Goal: Transaction & Acquisition: Download file/media

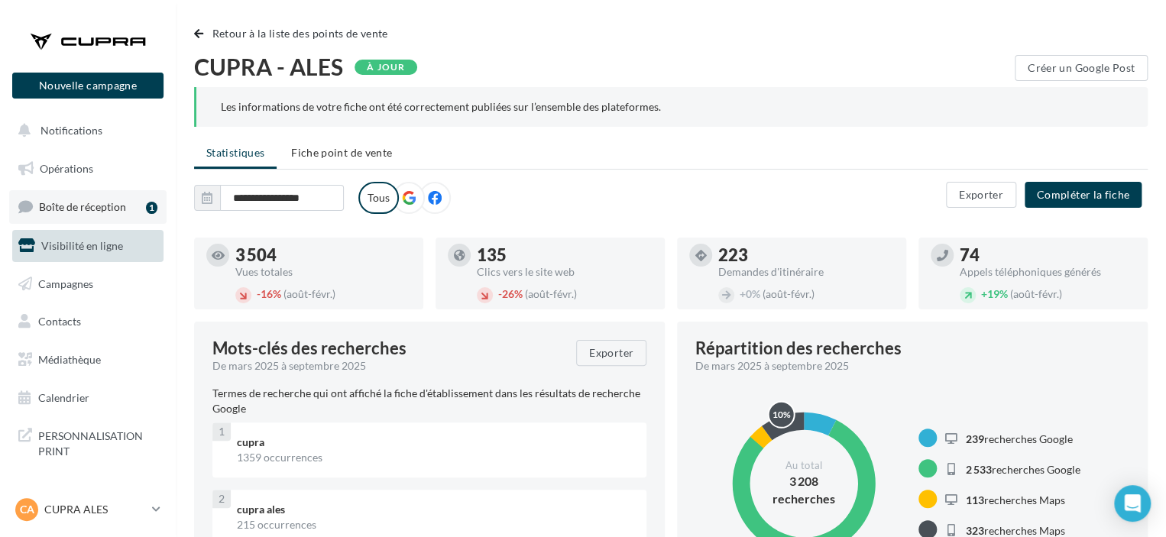
click at [128, 214] on link "Boîte de réception 1" at bounding box center [87, 206] width 157 height 33
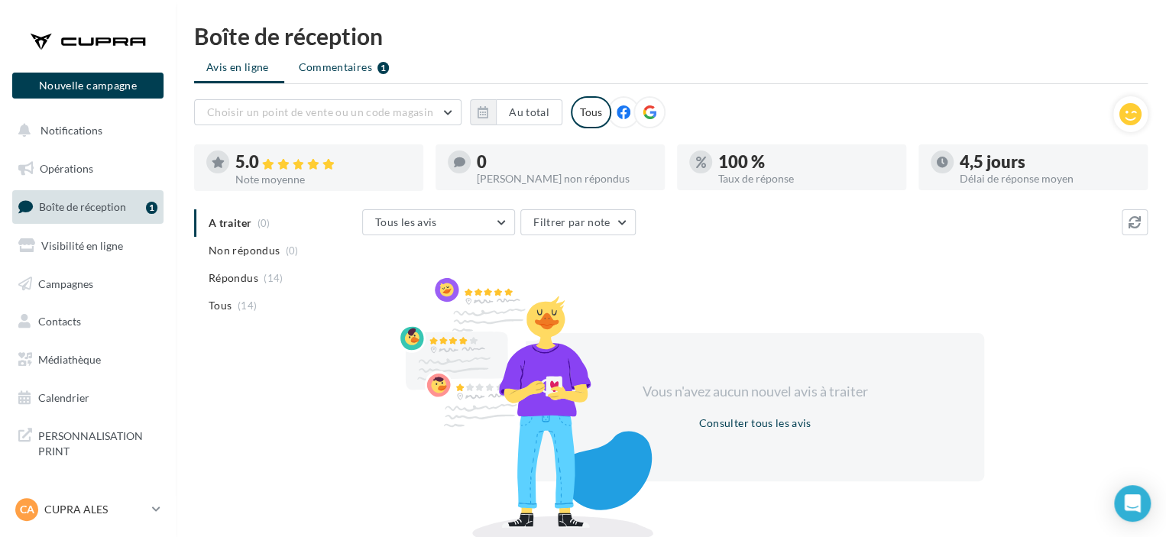
click at [318, 73] on span "Commentaires" at bounding box center [335, 67] width 73 height 15
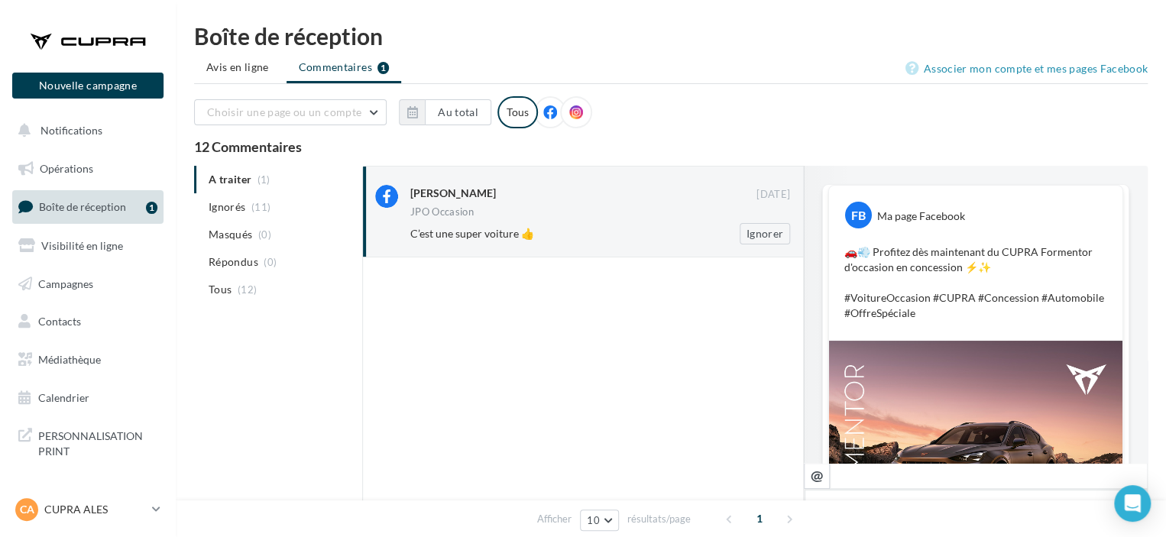
scroll to position [306, 0]
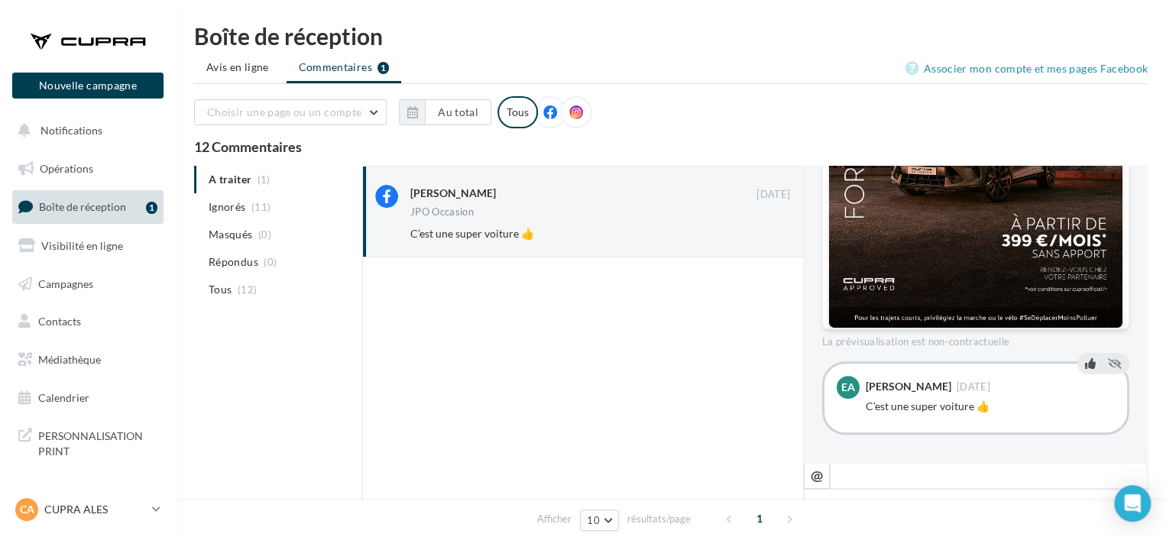
click at [1085, 362] on icon at bounding box center [1090, 363] width 11 height 11
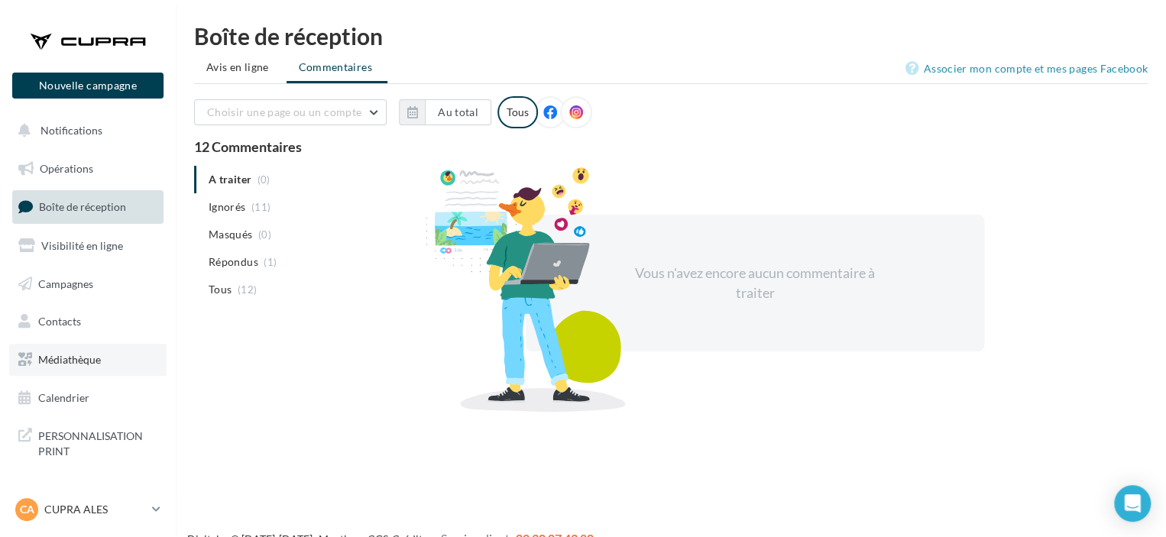
click at [101, 356] on link "Médiathèque" at bounding box center [87, 360] width 157 height 32
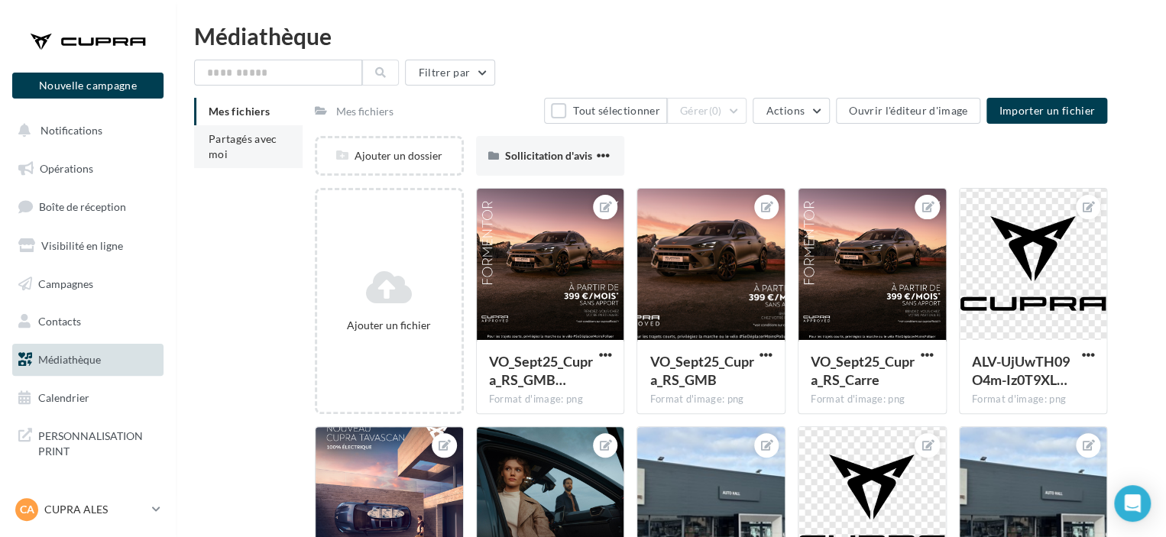
click at [228, 144] on span "Partagés avec moi" at bounding box center [243, 146] width 69 height 28
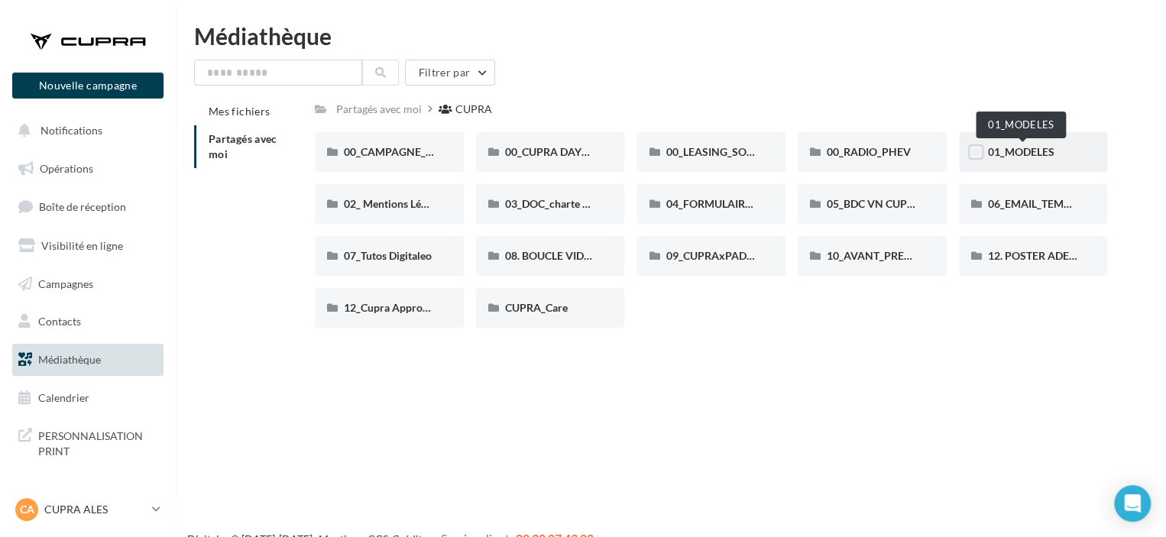
click at [1031, 155] on span "01_MODELES" at bounding box center [1021, 151] width 66 height 13
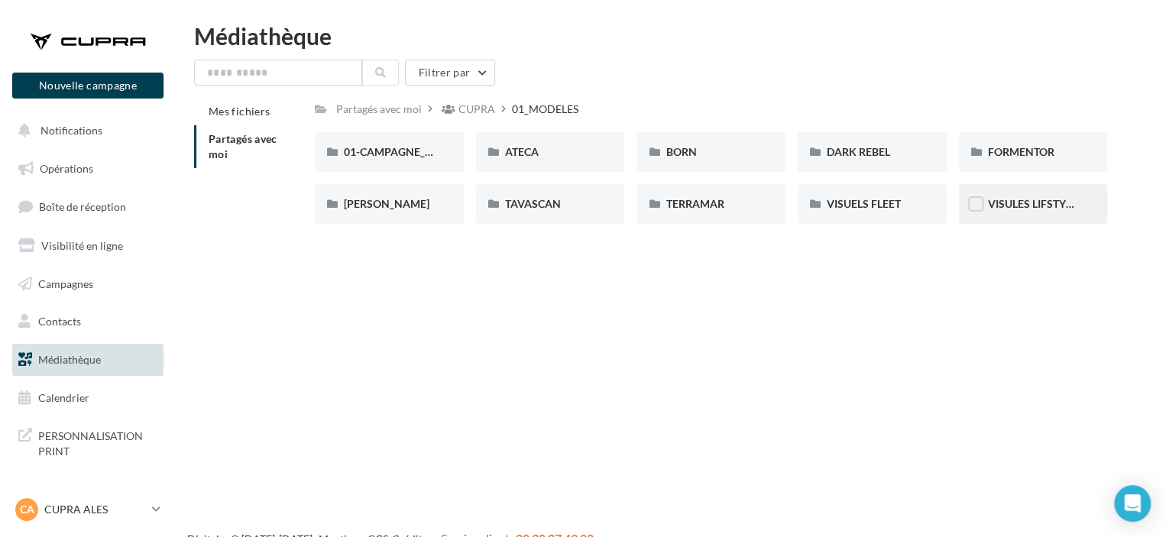
click at [1040, 213] on div "VISULES LIFSTYLE CUPRA" at bounding box center [1033, 204] width 149 height 40
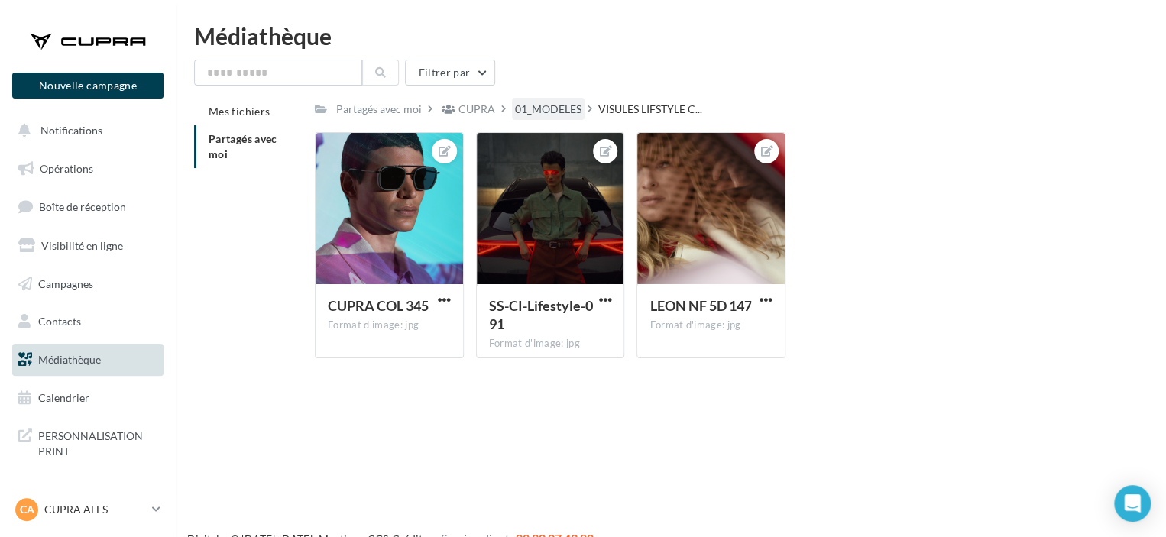
click at [549, 109] on div "01_MODELES" at bounding box center [548, 109] width 66 height 15
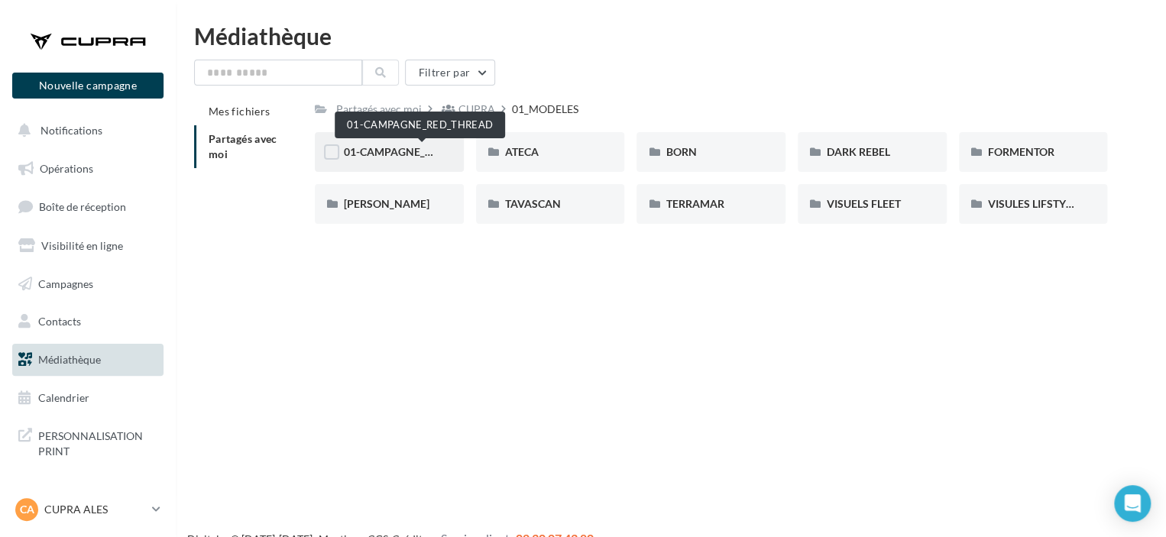
click at [365, 156] on span "01-CAMPAGNE_RED_THREAD" at bounding box center [418, 151] width 149 height 13
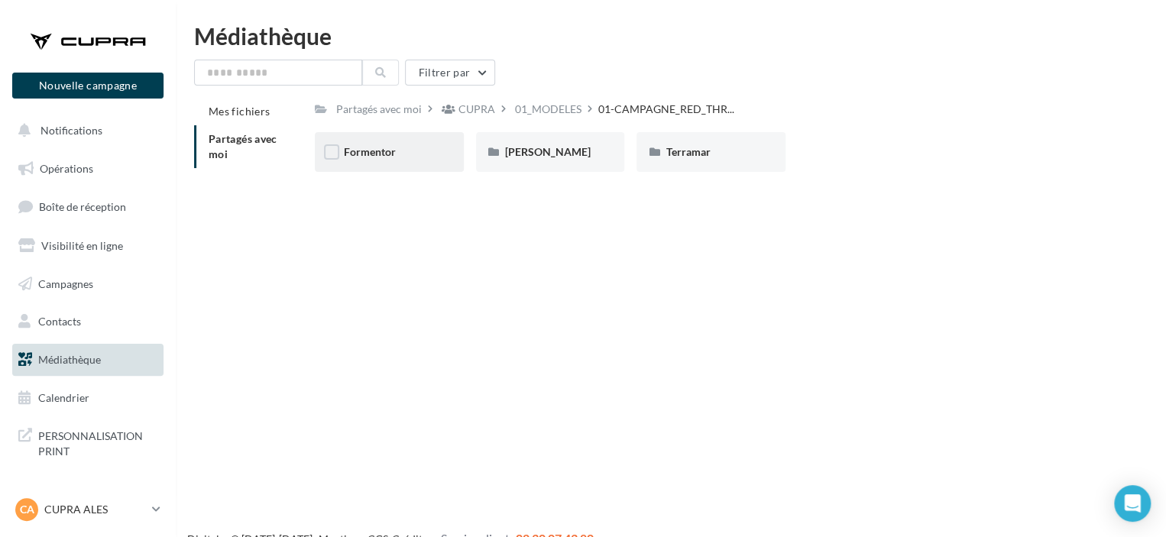
click at [410, 144] on div "Formentor" at bounding box center [389, 151] width 91 height 15
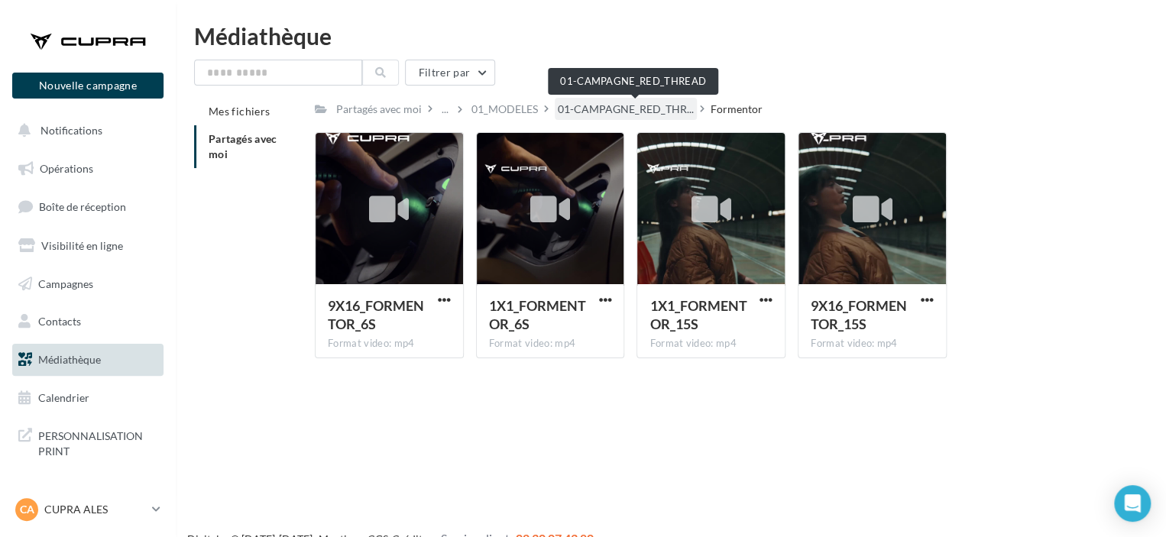
click at [567, 108] on span "01-CAMPAGNE_RED_THR..." at bounding box center [626, 109] width 136 height 15
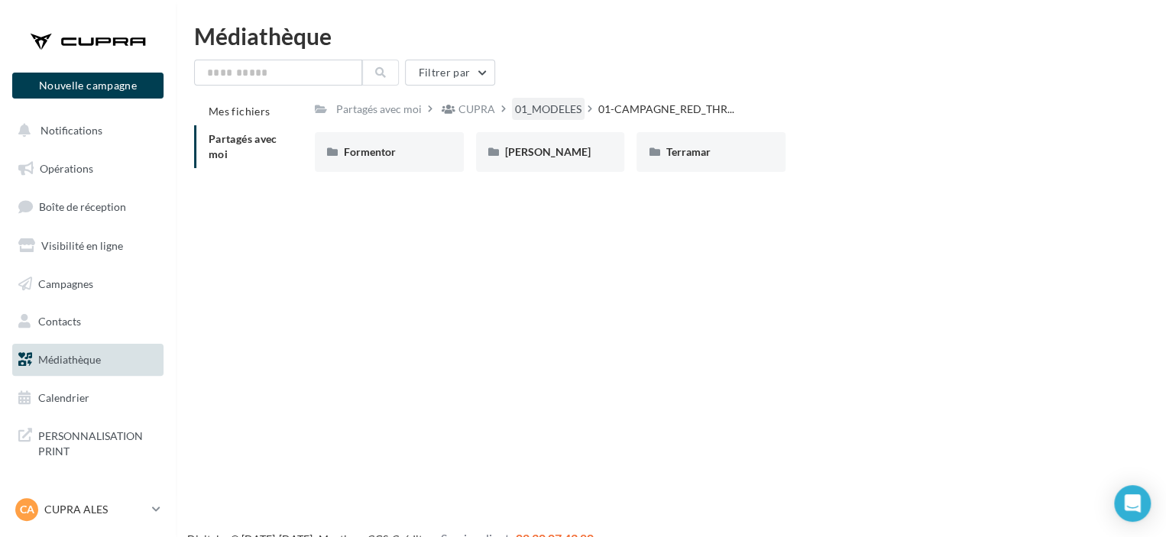
click at [522, 110] on div "01_MODELES" at bounding box center [548, 109] width 66 height 15
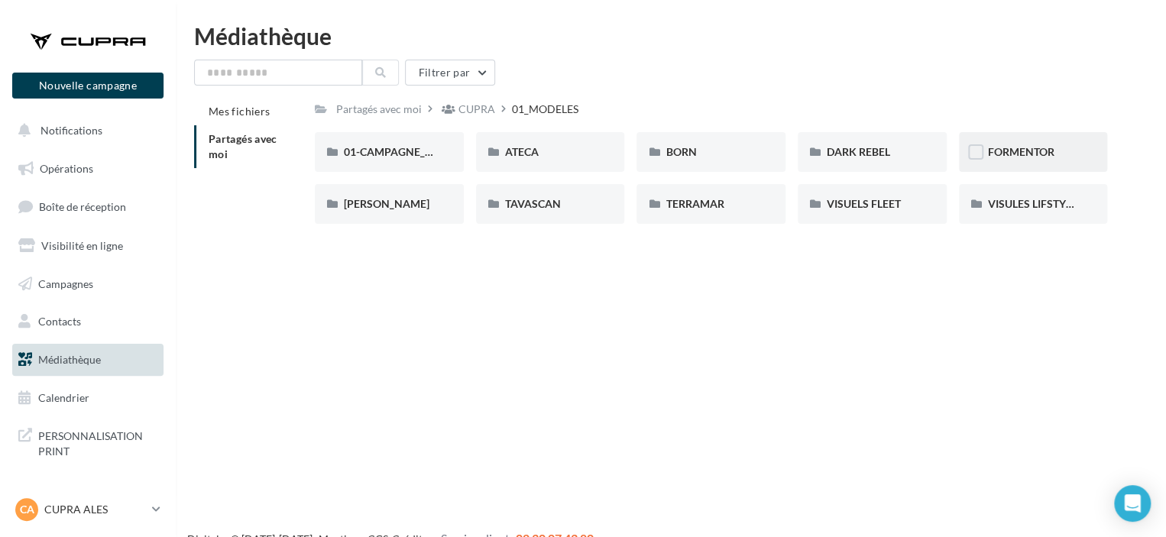
click at [1032, 138] on div "FORMENTOR" at bounding box center [1033, 152] width 149 height 40
click at [395, 164] on div "01-IMAGES" at bounding box center [389, 152] width 149 height 40
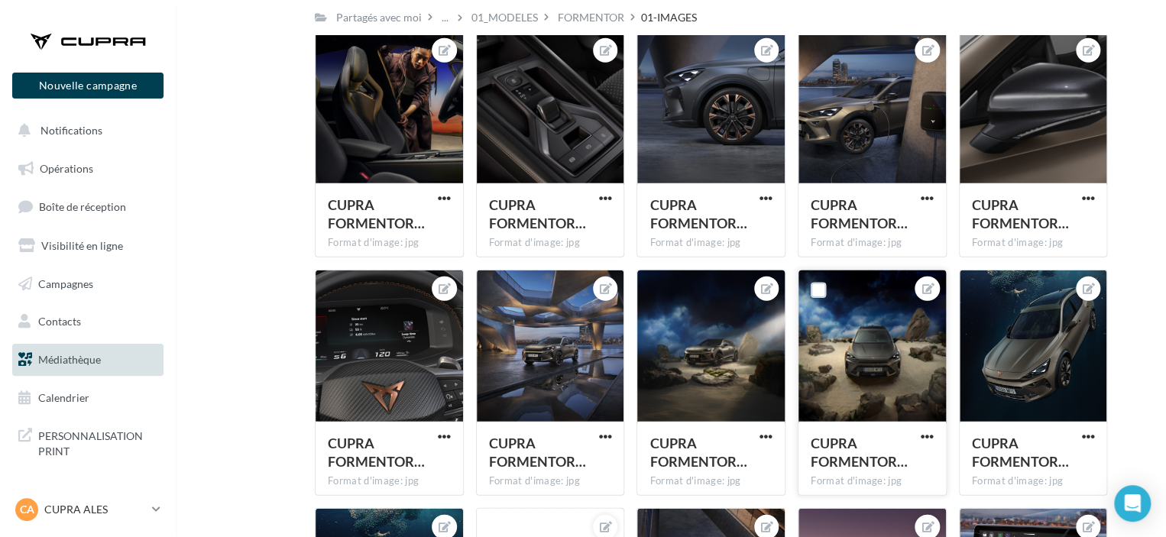
scroll to position [2084, 0]
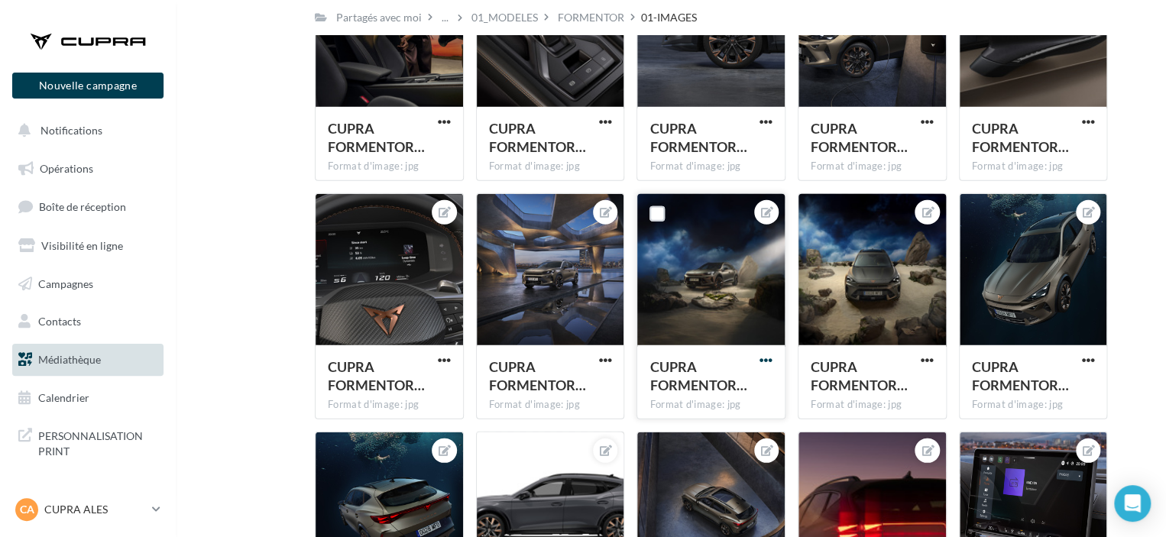
click at [763, 358] on span "button" at bounding box center [766, 360] width 13 height 13
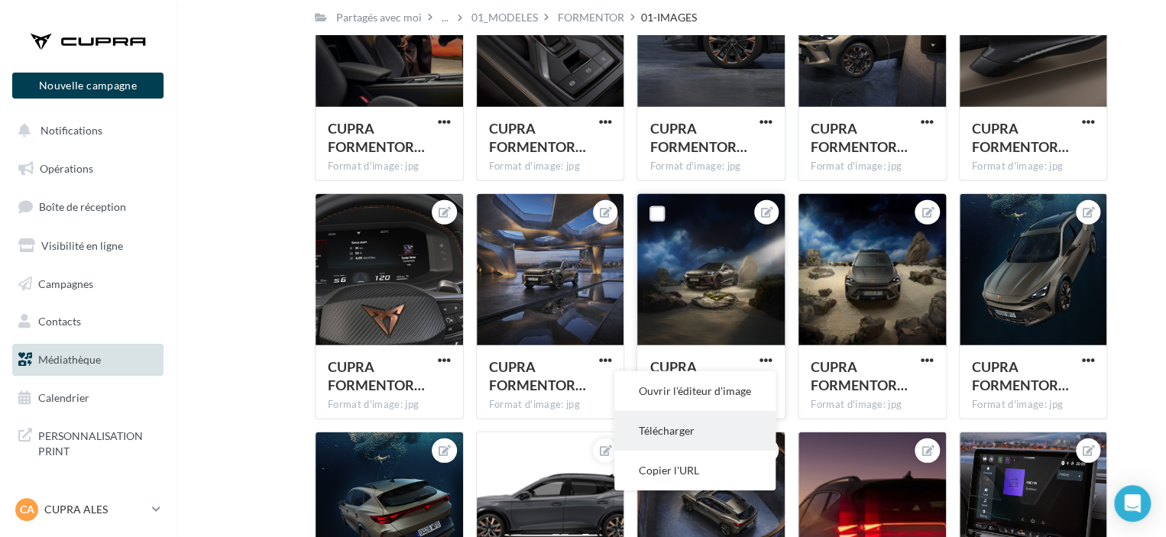
click at [707, 423] on button "Télécharger" at bounding box center [694, 431] width 161 height 40
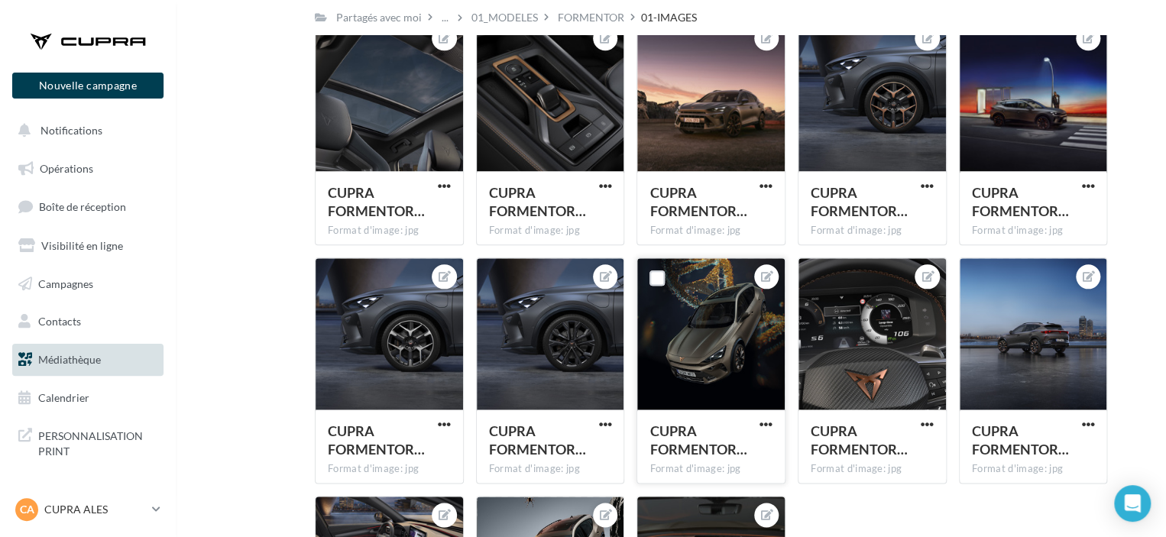
scroll to position [3917, 0]
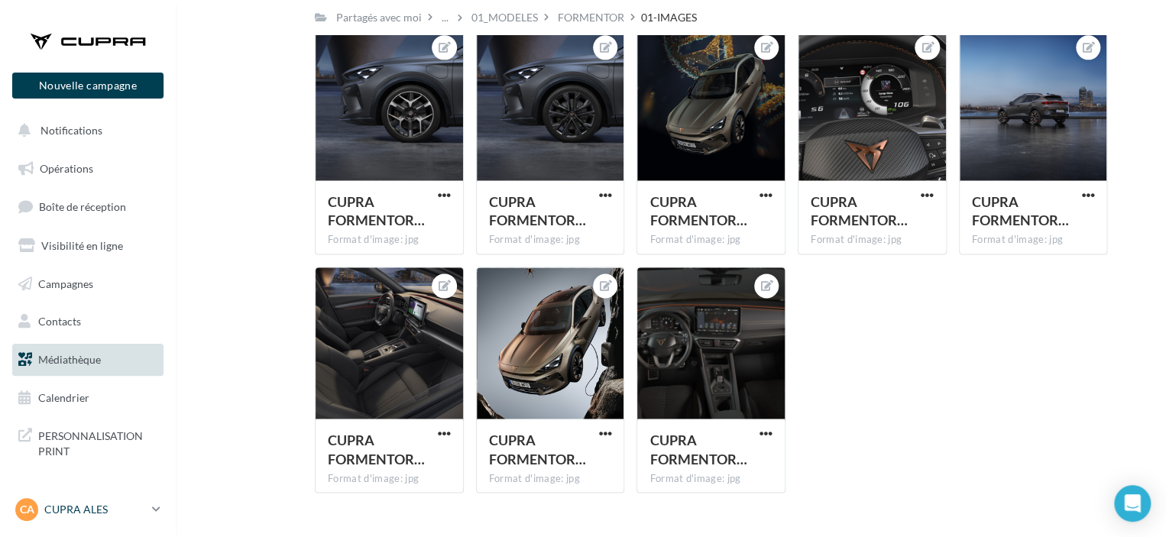
click at [126, 513] on p "CUPRA ALES" at bounding box center [95, 509] width 102 height 15
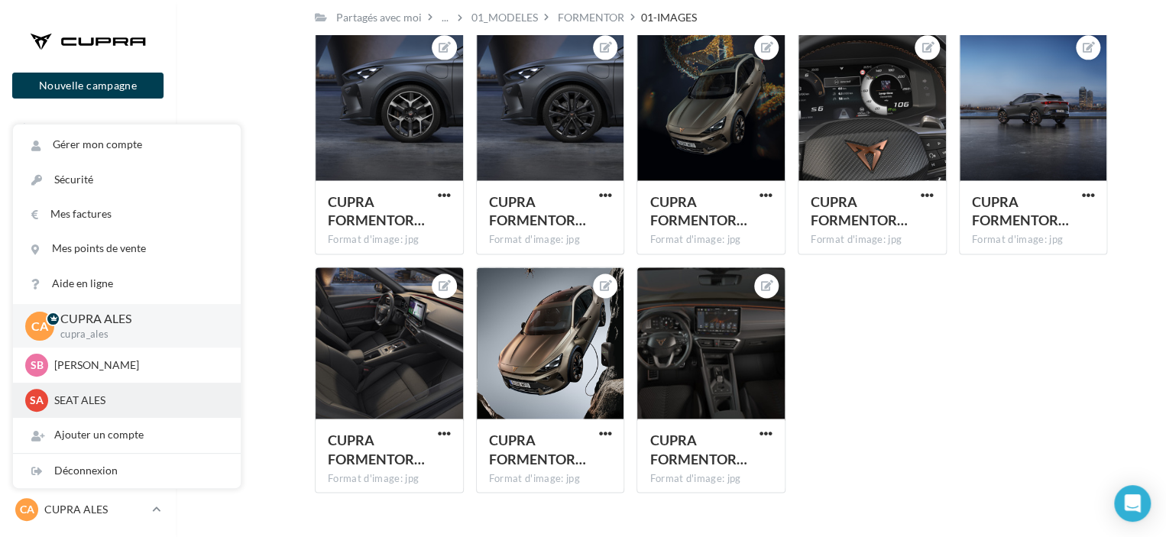
click at [89, 410] on div "SA SEAT ALES SEAT-ALES" at bounding box center [126, 400] width 203 height 23
